Goal: Information Seeking & Learning: Learn about a topic

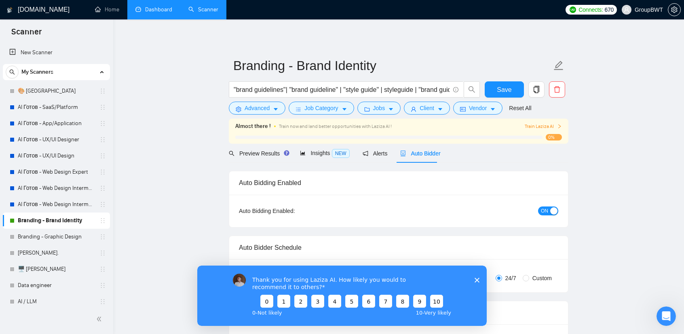
click at [147, 6] on link "Dashboard" at bounding box center [154, 9] width 37 height 7
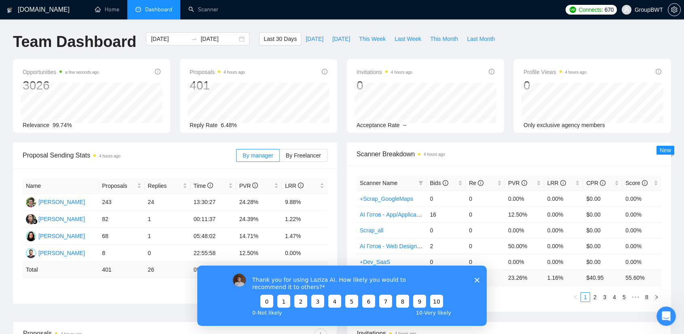
click at [477, 281] on icon "Закрыть опрос" at bounding box center [477, 279] width 5 height 5
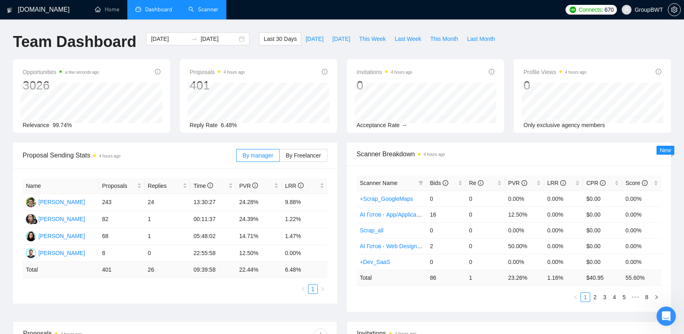
click at [202, 13] on link "Scanner" at bounding box center [204, 9] width 30 height 7
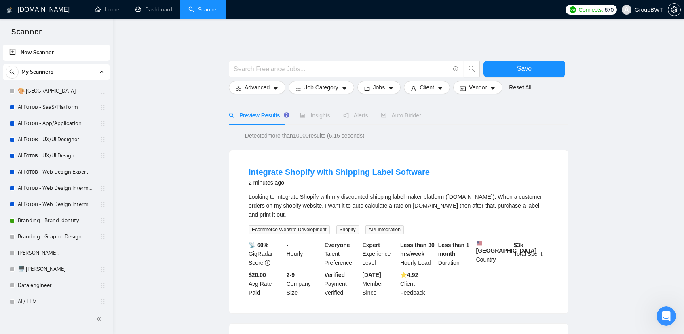
click at [397, 114] on span "Auto Bidder" at bounding box center [401, 115] width 40 height 6
click at [51, 228] on link "Branding - Brand Identity" at bounding box center [56, 220] width 77 height 16
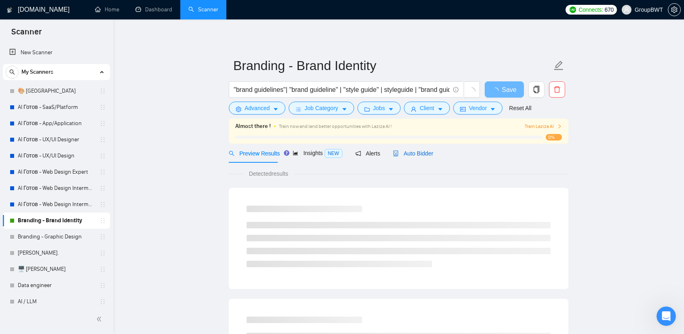
click at [423, 150] on span "Auto Bidder" at bounding box center [413, 153] width 40 height 6
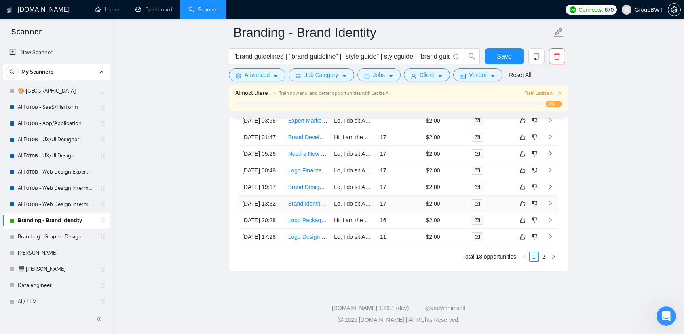
scroll to position [2076, 0]
click at [546, 261] on link "2" at bounding box center [544, 256] width 9 height 9
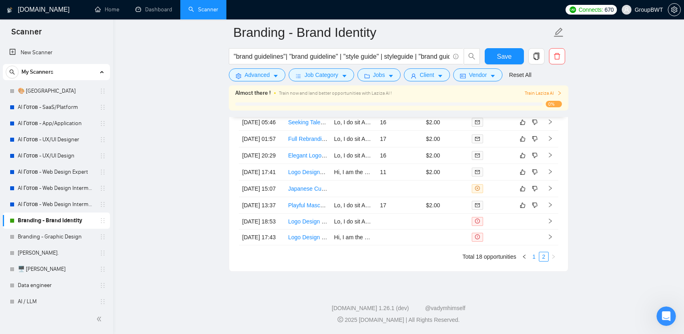
click at [534, 261] on link "1" at bounding box center [534, 256] width 9 height 9
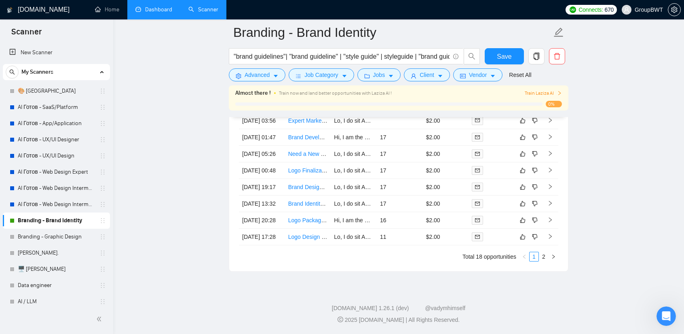
click at [156, 9] on link "Dashboard" at bounding box center [154, 9] width 37 height 7
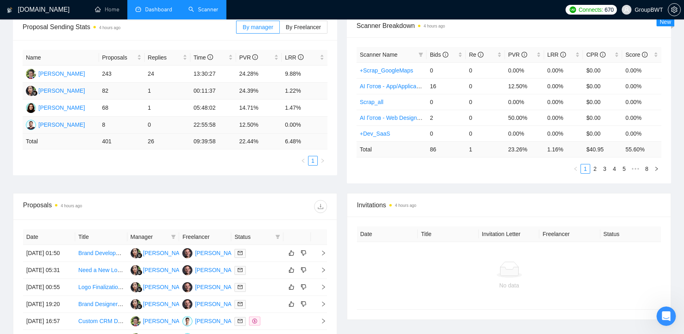
scroll to position [68, 0]
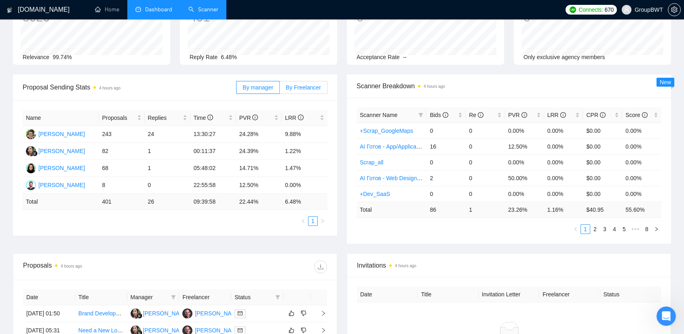
click at [320, 90] on span "By Freelancer" at bounding box center [303, 87] width 35 height 6
click at [280, 89] on input "By Freelancer" at bounding box center [280, 89] width 0 height 0
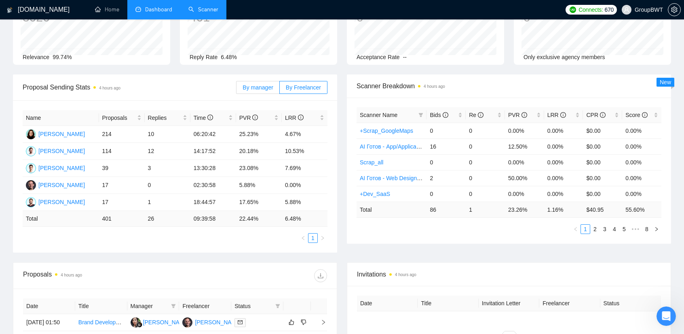
click at [261, 89] on span "By manager" at bounding box center [258, 87] width 30 height 6
click at [237, 89] on input "By manager" at bounding box center [237, 89] width 0 height 0
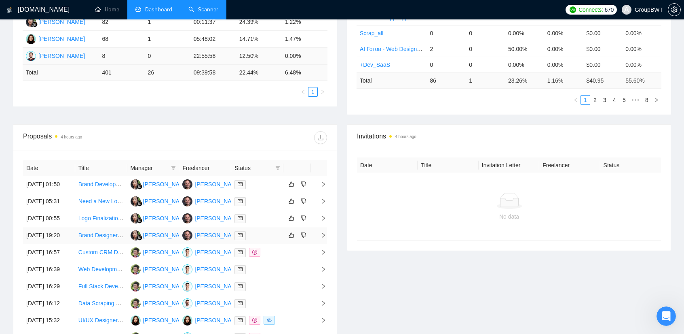
scroll to position [28, 0]
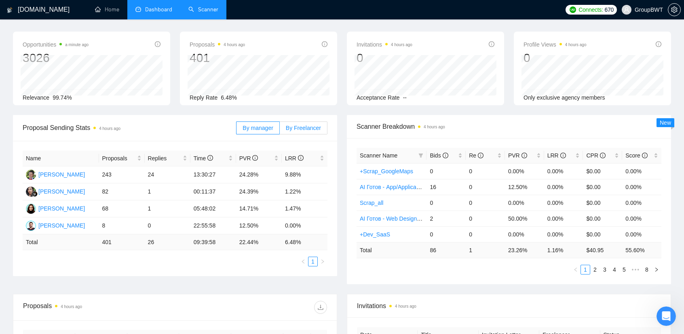
click at [304, 125] on span "By Freelancer" at bounding box center [303, 128] width 35 height 6
click at [280, 130] on input "By Freelancer" at bounding box center [280, 130] width 0 height 0
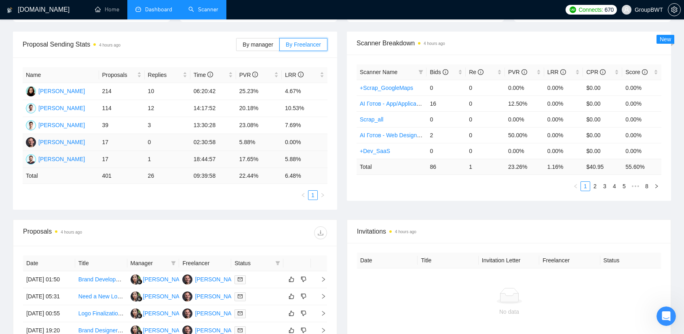
scroll to position [108, 0]
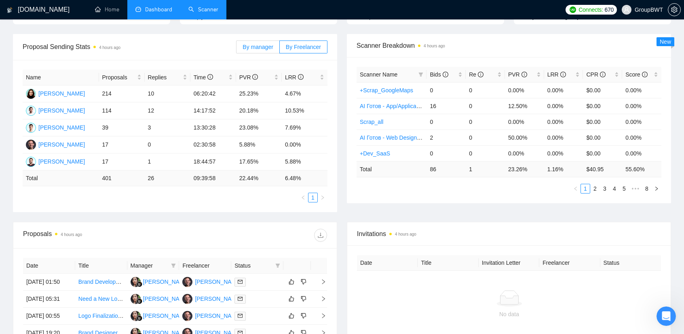
click at [258, 45] on span "By manager" at bounding box center [258, 47] width 30 height 6
click at [237, 49] on input "By manager" at bounding box center [237, 49] width 0 height 0
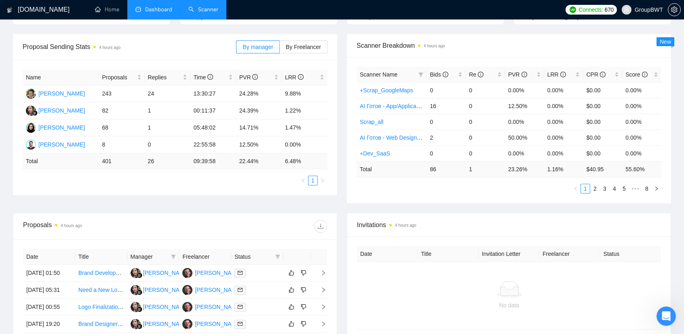
drag, startPoint x: 15, startPoint y: 187, endPoint x: 21, endPoint y: 187, distance: 5.7
click at [15, 187] on div "Name Proposals Replies Time PVR LRR [PERSON_NAME] 243 24 13:30:27 24.28% 9.88% …" at bounding box center [175, 127] width 324 height 135
click at [305, 48] on span "By Freelancer" at bounding box center [303, 47] width 35 height 6
click at [280, 49] on input "By Freelancer" at bounding box center [280, 49] width 0 height 0
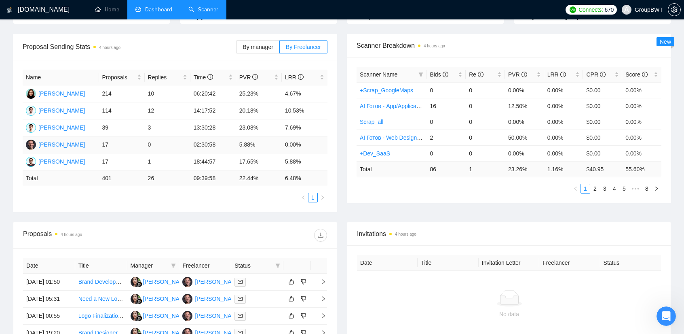
click at [170, 140] on td "0" at bounding box center [168, 144] width 46 height 17
click at [104, 146] on td "17" at bounding box center [122, 144] width 46 height 17
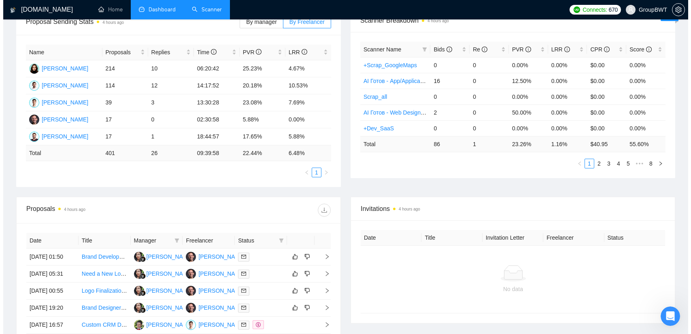
scroll to position [189, 0]
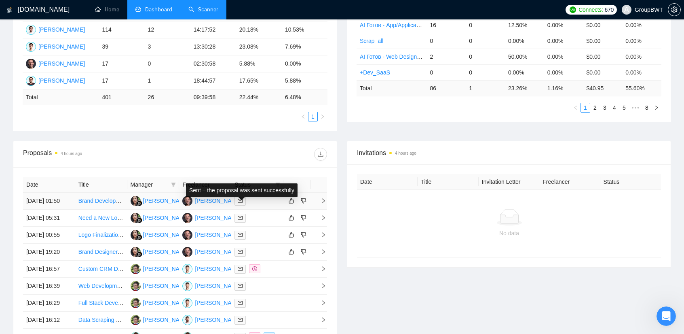
click at [238, 203] on icon "mail" at bounding box center [240, 200] width 5 height 5
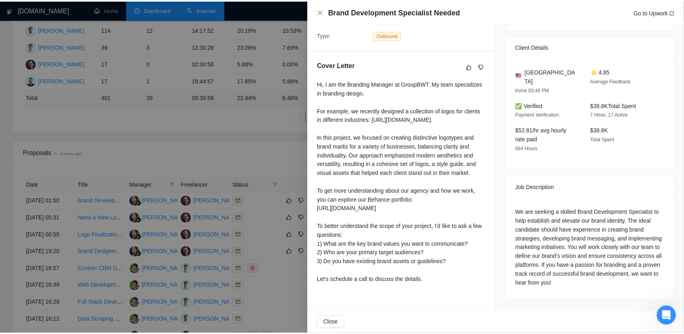
scroll to position [180, 0]
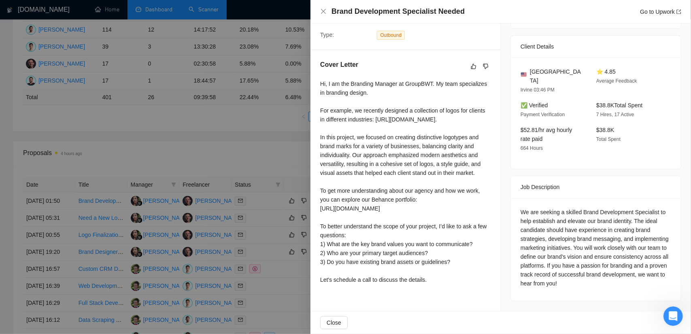
click at [251, 157] on div at bounding box center [345, 167] width 691 height 334
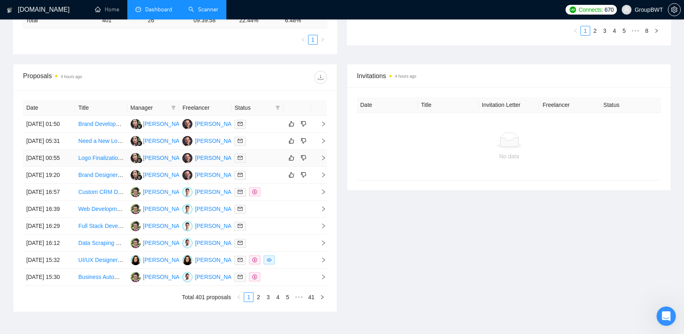
scroll to position [270, 0]
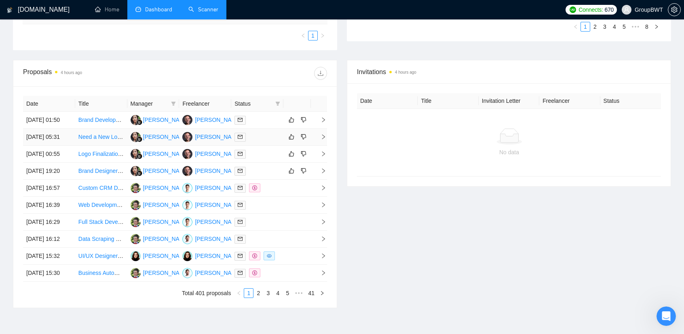
click at [258, 142] on div at bounding box center [258, 136] width 46 height 9
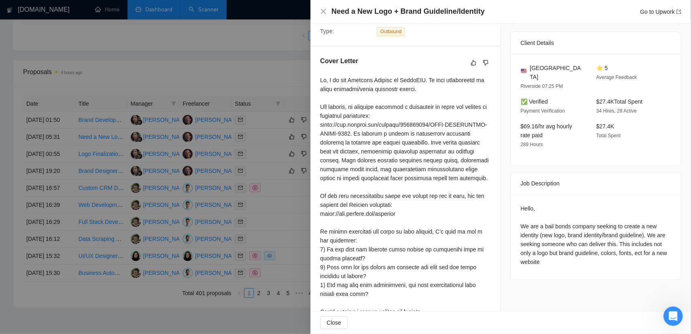
click at [248, 68] on div at bounding box center [345, 167] width 691 height 334
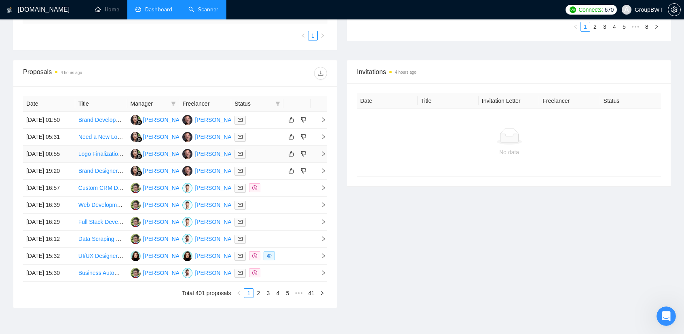
click at [266, 159] on div at bounding box center [258, 153] width 46 height 9
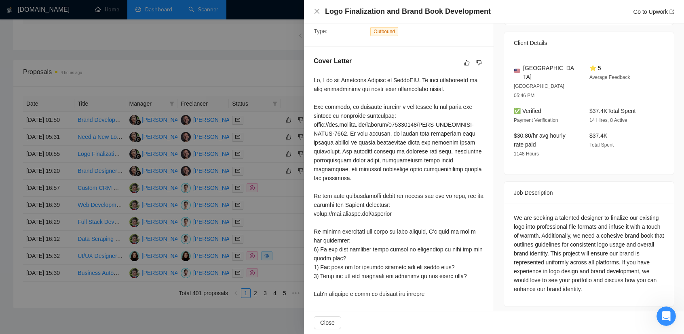
scroll to position [172, 0]
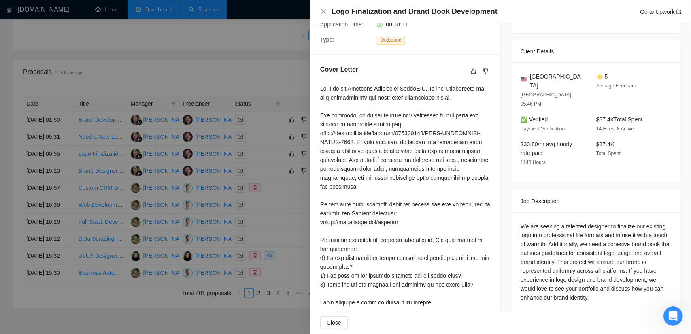
click at [246, 82] on div at bounding box center [345, 167] width 691 height 334
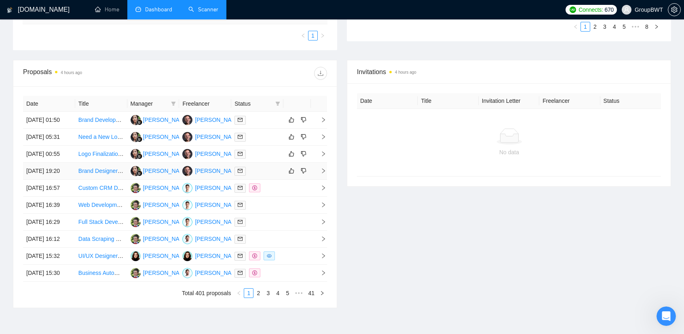
click at [262, 176] on div at bounding box center [258, 170] width 46 height 9
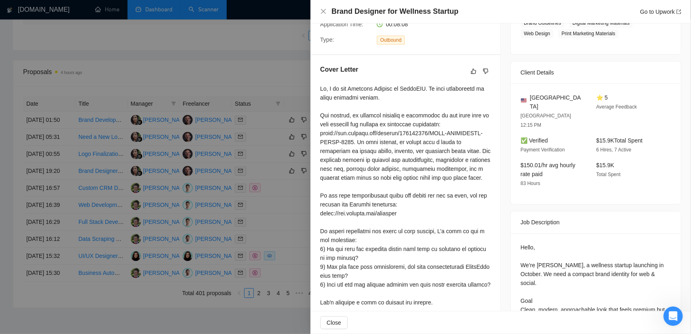
click at [249, 71] on div at bounding box center [345, 167] width 691 height 334
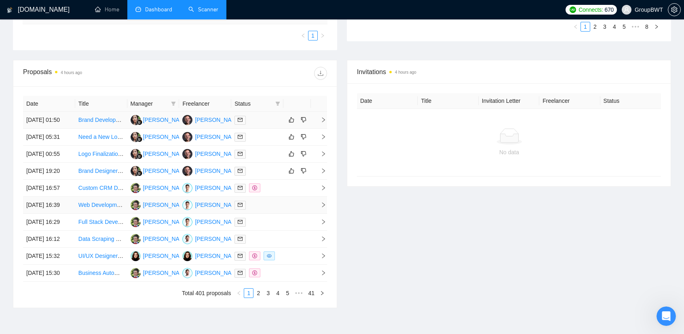
scroll to position [391, 0]
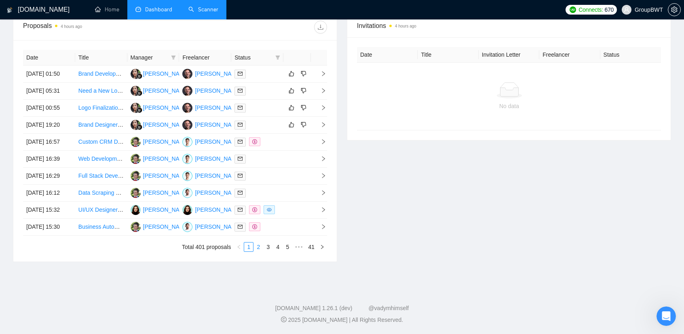
click at [261, 245] on link "2" at bounding box center [258, 246] width 9 height 9
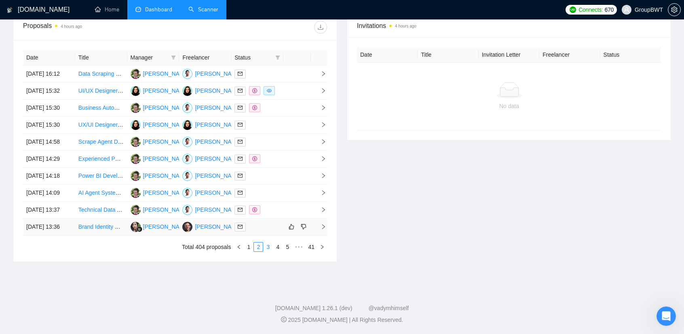
scroll to position [391, 0]
click at [240, 224] on icon "mail" at bounding box center [240, 226] width 5 height 5
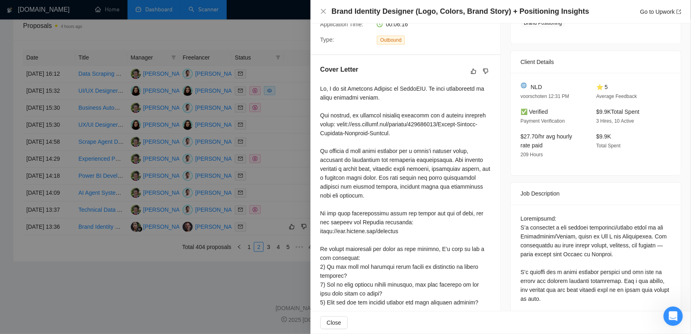
click at [255, 215] on div at bounding box center [345, 167] width 691 height 334
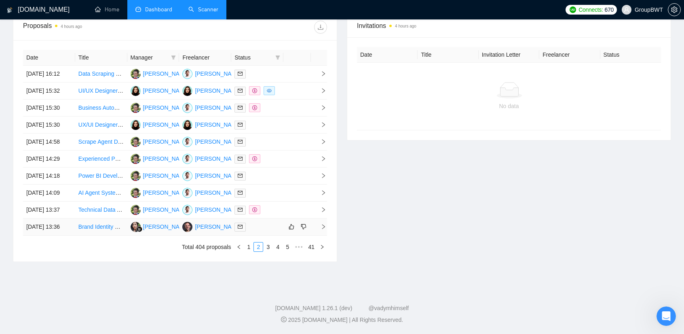
click at [264, 222] on div at bounding box center [258, 226] width 46 height 9
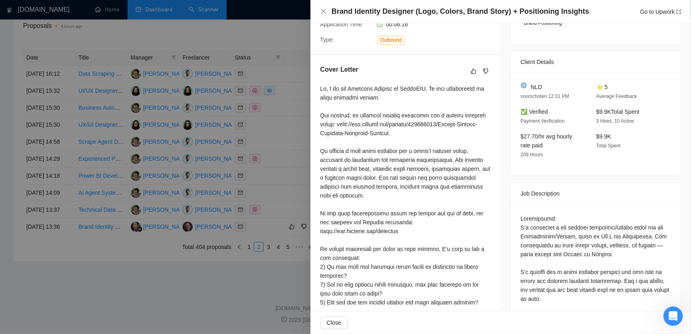
click at [210, 282] on div at bounding box center [345, 167] width 691 height 334
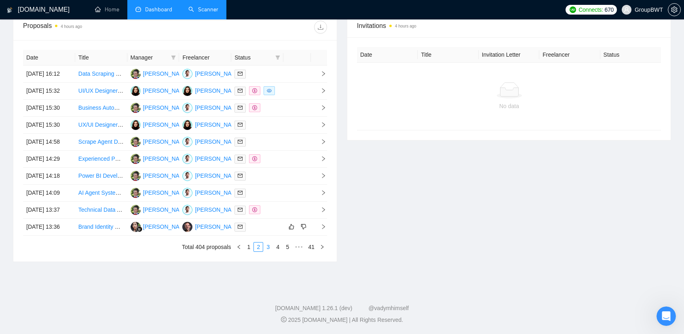
click at [269, 246] on link "3" at bounding box center [268, 246] width 9 height 9
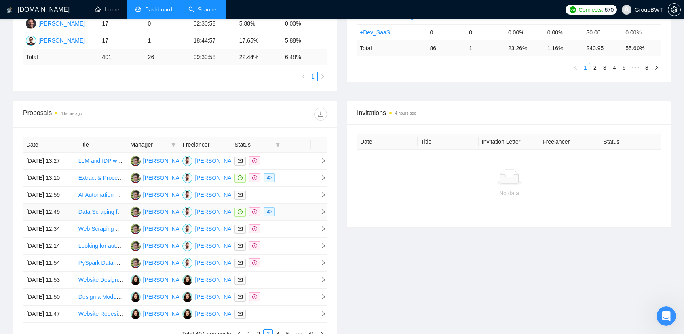
scroll to position [351, 0]
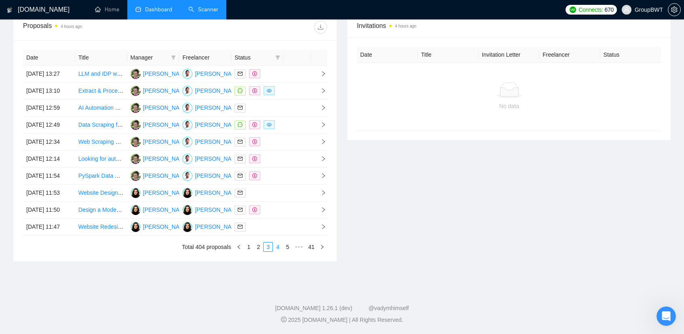
click at [280, 251] on link "4" at bounding box center [277, 246] width 9 height 9
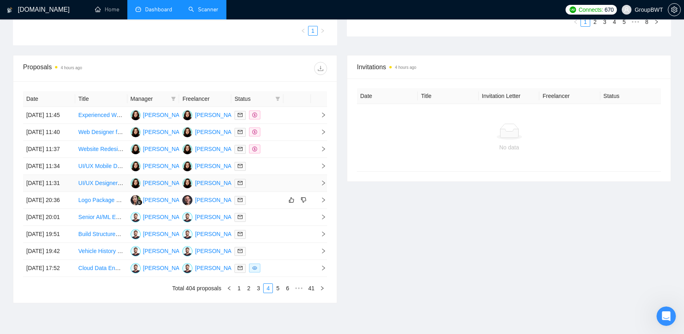
scroll to position [270, 0]
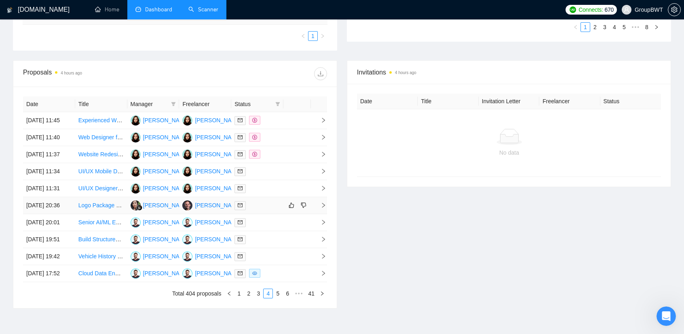
click at [257, 210] on div at bounding box center [258, 205] width 46 height 9
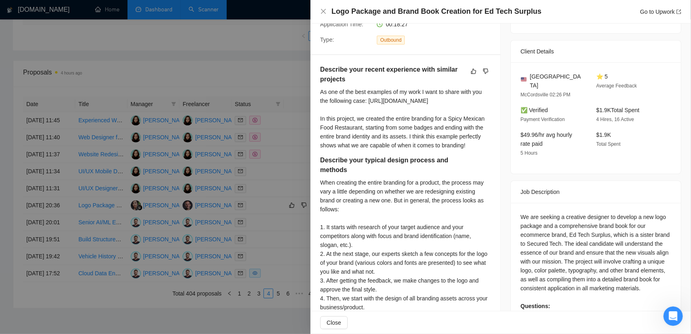
click at [252, 69] on div at bounding box center [345, 167] width 691 height 334
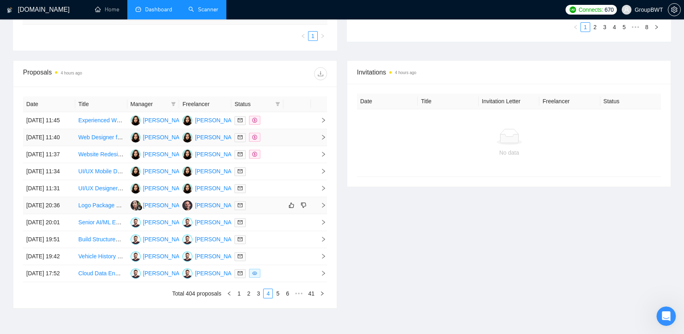
scroll to position [391, 0]
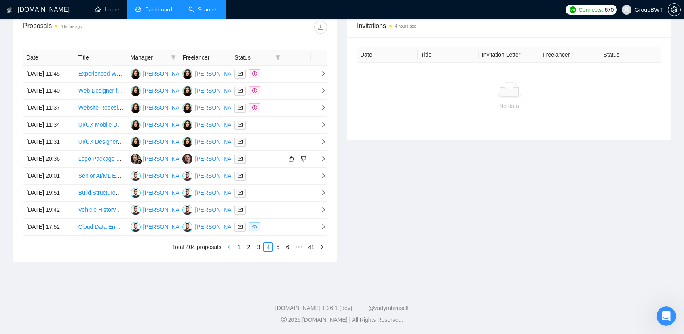
click at [242, 246] on link "1" at bounding box center [239, 246] width 9 height 9
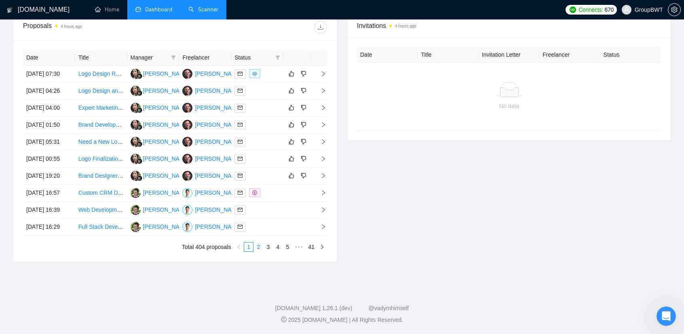
click at [257, 247] on link "2" at bounding box center [258, 246] width 9 height 9
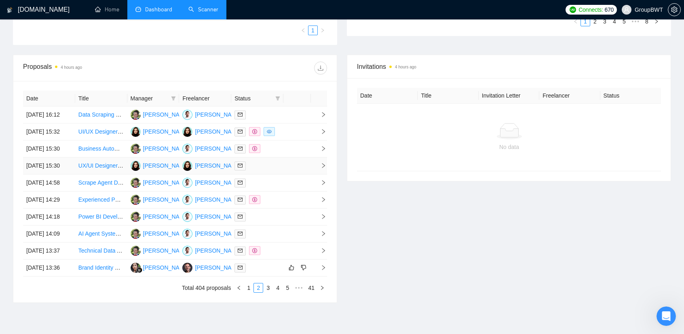
scroll to position [270, 0]
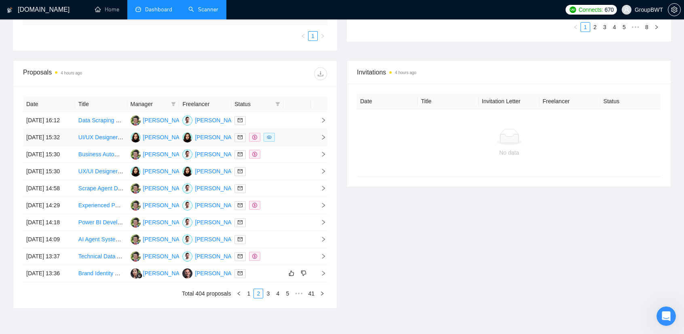
click at [294, 146] on td at bounding box center [298, 137] width 28 height 17
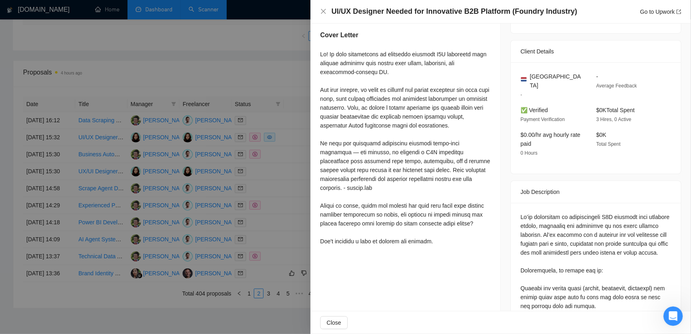
click at [283, 72] on div at bounding box center [345, 167] width 691 height 334
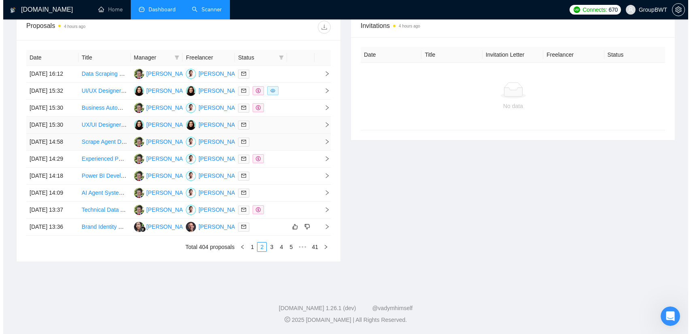
scroll to position [351, 0]
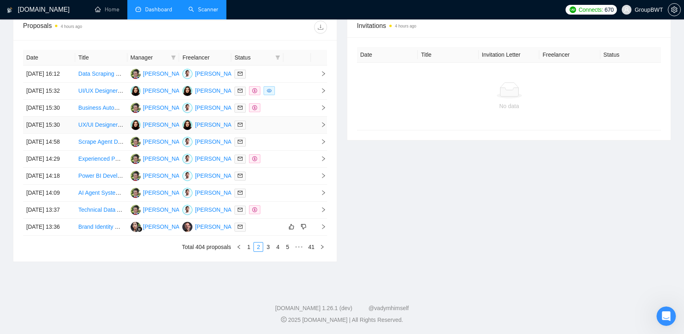
click at [270, 120] on div at bounding box center [258, 124] width 46 height 9
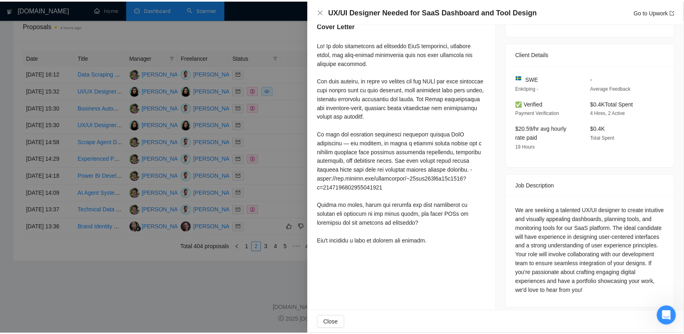
scroll to position [172, 0]
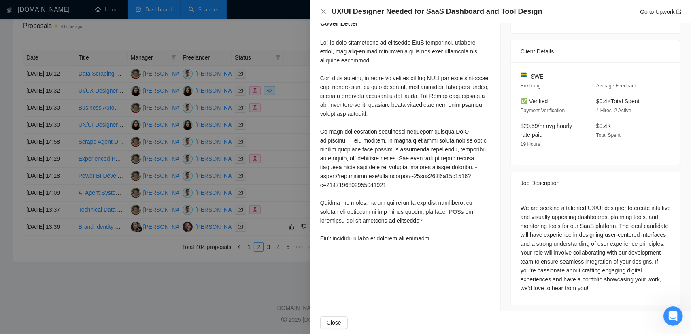
click at [112, 297] on div at bounding box center [345, 167] width 691 height 334
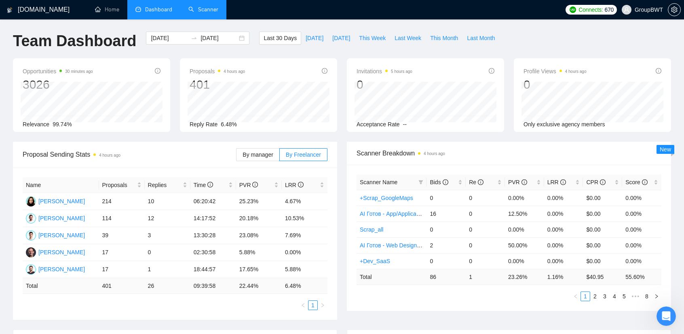
scroll to position [0, 0]
click at [114, 6] on link "Home" at bounding box center [107, 9] width 24 height 7
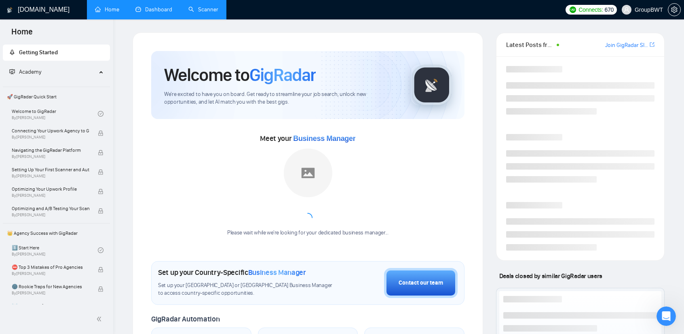
click at [200, 8] on link "Scanner" at bounding box center [204, 9] width 30 height 7
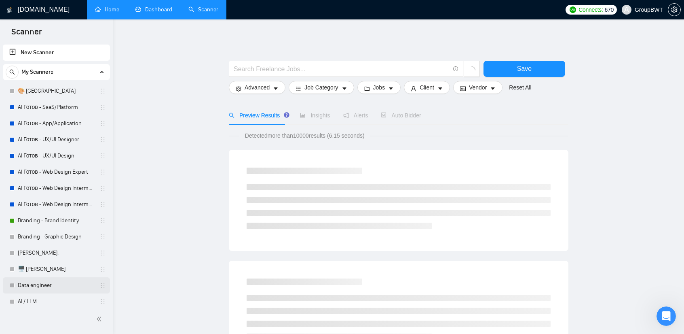
click at [41, 286] on link "Data engineer" at bounding box center [56, 285] width 77 height 16
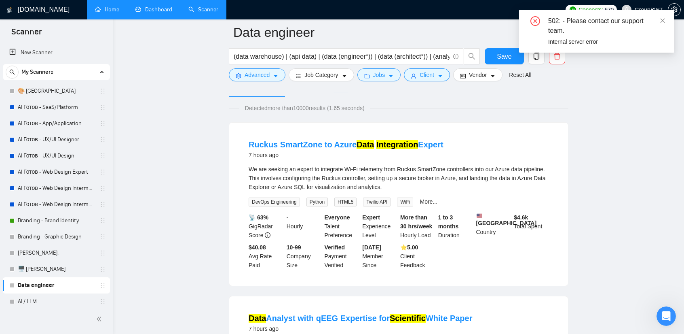
scroll to position [40, 0]
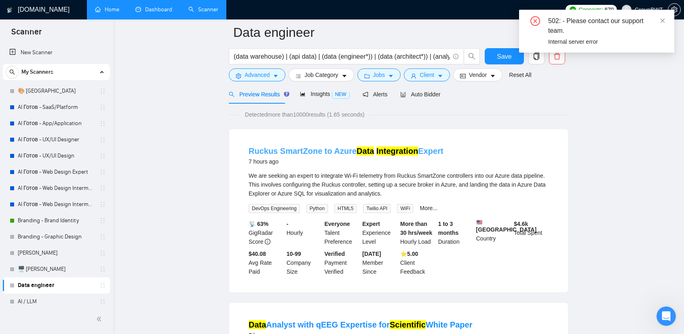
click at [390, 153] on mark "Integration" at bounding box center [398, 150] width 42 height 9
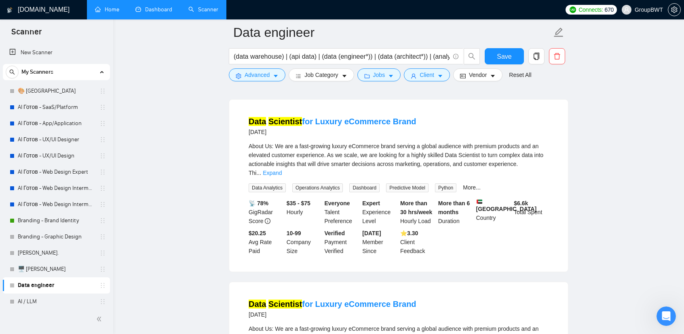
scroll to position [607, 0]
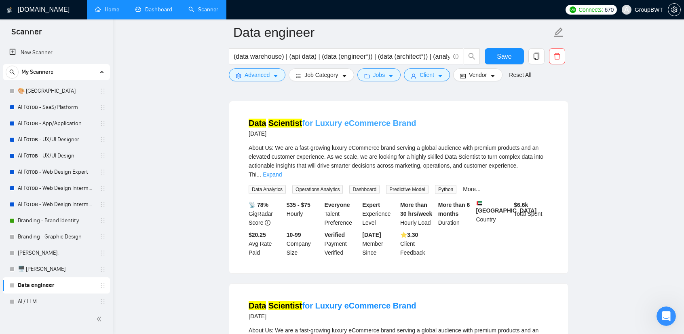
click at [359, 119] on link "Data Scientist for Luxury eCommerce Brand" at bounding box center [333, 123] width 168 height 9
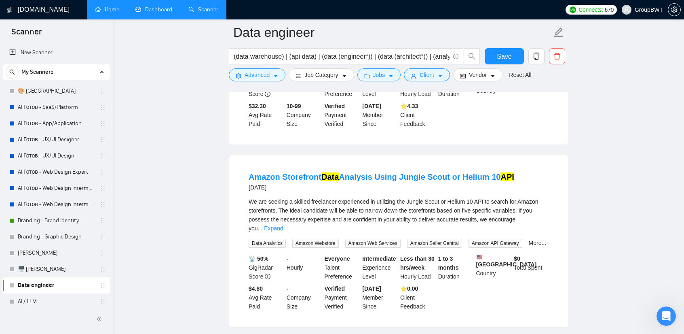
scroll to position [1092, 0]
click at [379, 172] on link "Amazon Storefront Data Analysis Using Jungle Scout or Helium 10 API" at bounding box center [382, 176] width 266 height 9
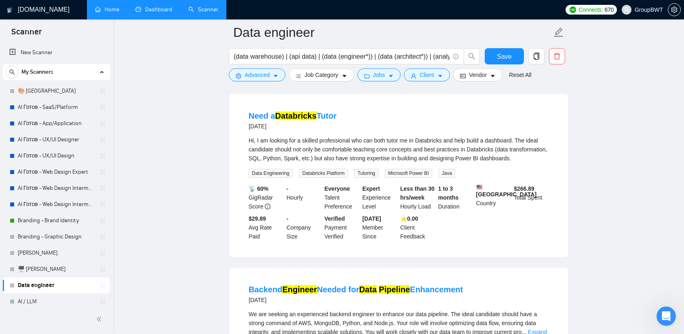
scroll to position [1456, 0]
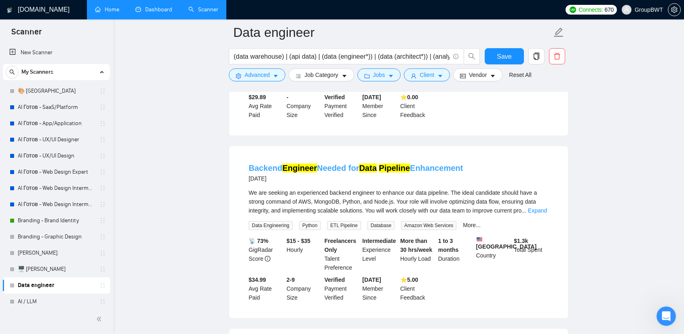
click at [375, 163] on mark "Data" at bounding box center [367, 167] width 17 height 9
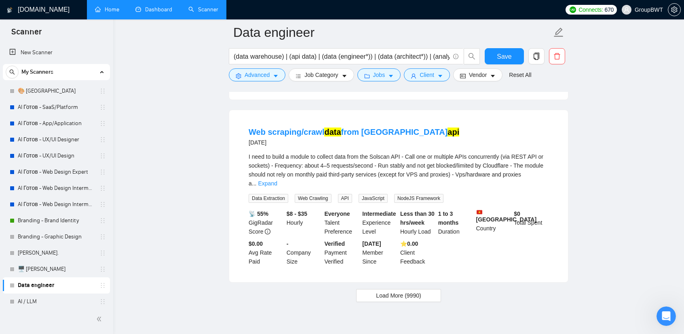
scroll to position [1676, 0]
click at [339, 127] on mark "data" at bounding box center [332, 131] width 17 height 9
click at [411, 290] on span "Load More (9990)" at bounding box center [398, 294] width 45 height 9
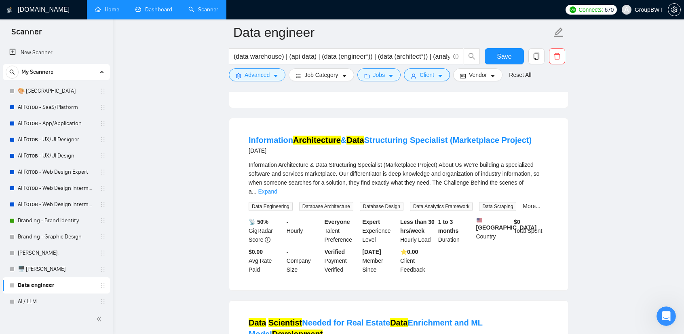
scroll to position [2040, 0]
